Goal: Check status: Check status

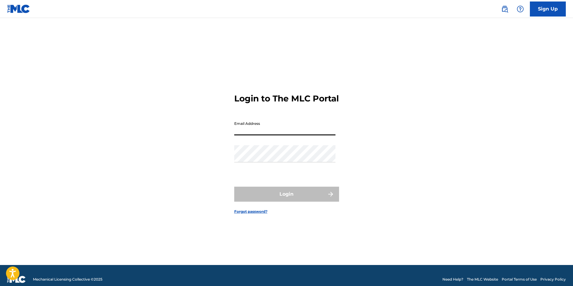
click at [292, 135] on input "Email Address" at bounding box center [284, 126] width 101 height 17
type input "[EMAIL_ADDRESS][DOMAIN_NAME]"
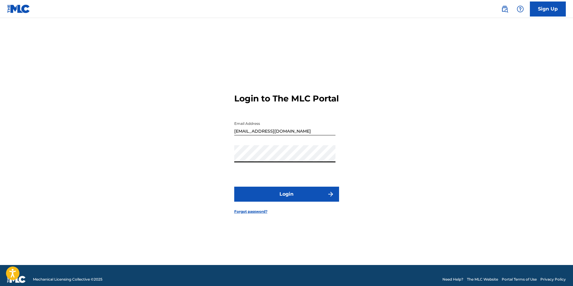
click at [293, 195] on button "Login" at bounding box center [286, 193] width 105 height 15
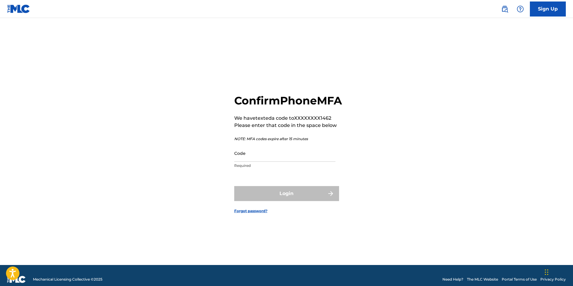
click at [263, 161] on input "Code" at bounding box center [284, 152] width 101 height 17
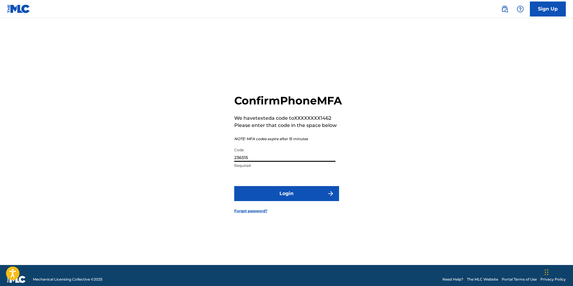
type input "236515"
click at [299, 201] on button "Login" at bounding box center [286, 193] width 105 height 15
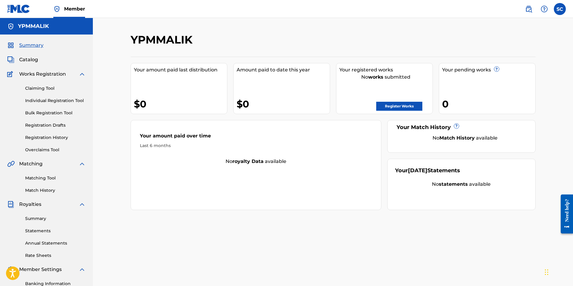
click at [74, 136] on link "Registration History" at bounding box center [55, 137] width 61 height 6
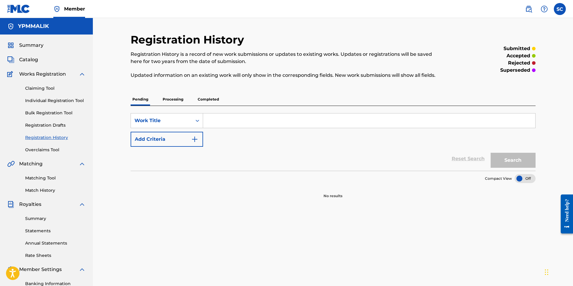
click at [176, 102] on p "Processing" at bounding box center [173, 99] width 24 height 13
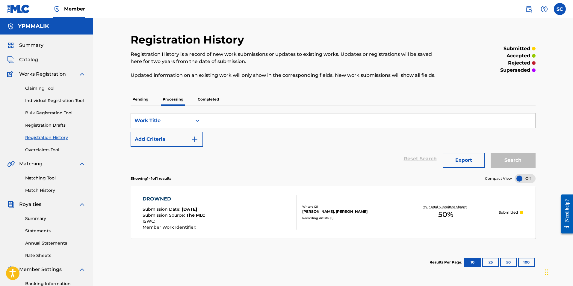
click at [219, 97] on p "Completed" at bounding box center [208, 99] width 25 height 13
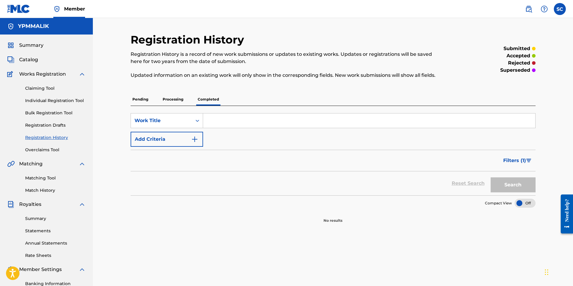
click at [176, 99] on p "Processing" at bounding box center [173, 99] width 24 height 13
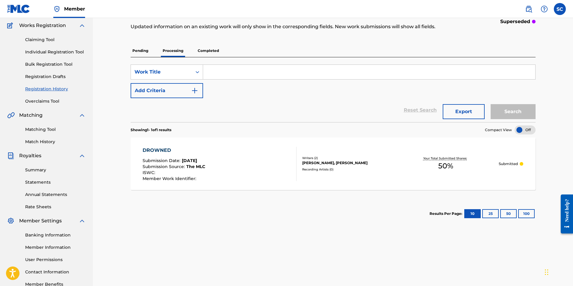
scroll to position [30, 0]
